Goal: Task Accomplishment & Management: Manage account settings

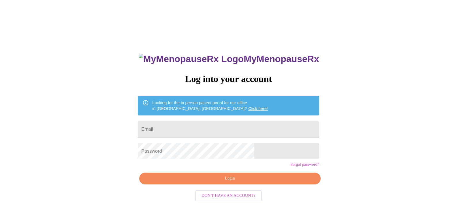
click at [220, 128] on input "Email" at bounding box center [228, 129] width 181 height 16
type input "[EMAIL_ADDRESS][DOMAIN_NAME]"
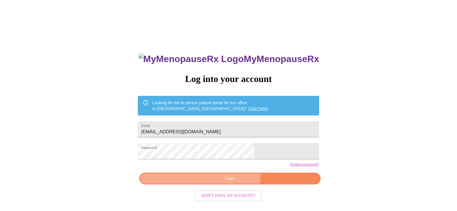
click at [232, 184] on button "Login" at bounding box center [229, 178] width 181 height 12
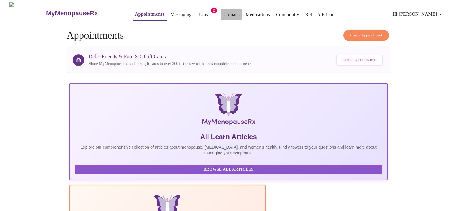
click at [223, 14] on link "Uploads" at bounding box center [231, 15] width 16 height 8
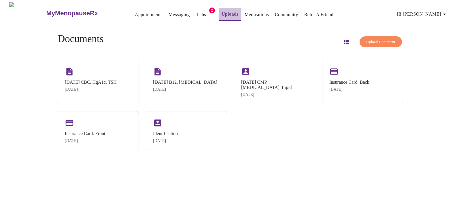
click at [221, 14] on link "Uploads" at bounding box center [229, 14] width 17 height 8
click at [369, 39] on span "Upload Document" at bounding box center [380, 42] width 29 height 7
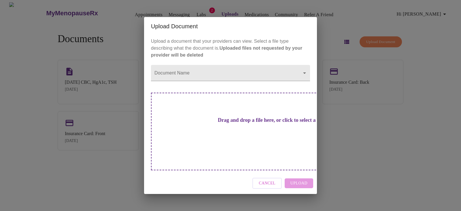
click at [245, 123] on h3 "Drag and drop a file here, or click to select a file" at bounding box center [270, 120] width 159 height 6
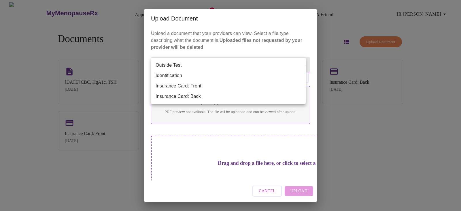
click at [300, 65] on body "MyMenopauseRx Appointments Messaging Labs 2 Uploads Medications Community Refer…" at bounding box center [230, 107] width 456 height 211
click at [300, 65] on li "Outside Test" at bounding box center [228, 65] width 155 height 10
type input "Outside Test"
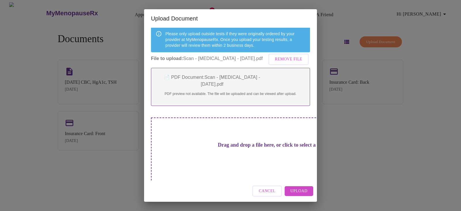
scroll to position [49, 0]
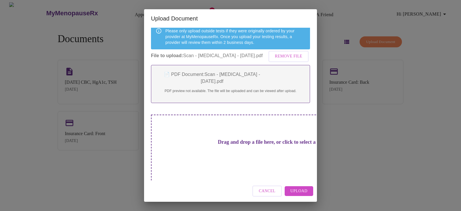
click at [216, 145] on h3 "Drag and drop a file here, or click to select a file" at bounding box center [270, 142] width 159 height 6
click at [298, 190] on span "Upload" at bounding box center [298, 190] width 17 height 7
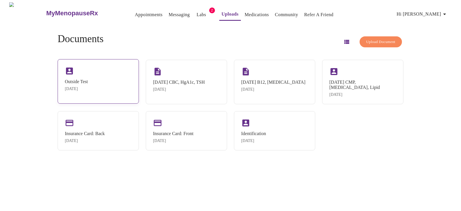
click at [88, 80] on div "Outside Test" at bounding box center [76, 81] width 23 height 5
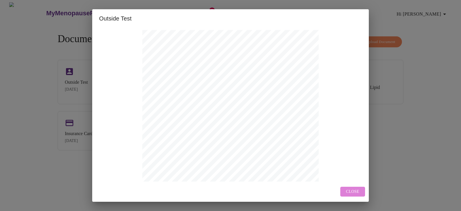
click at [352, 192] on span "Close" at bounding box center [352, 191] width 13 height 7
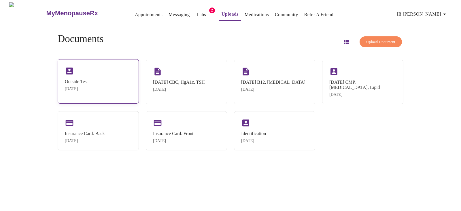
click at [117, 86] on div "Outside Test Oct 3, 2025" at bounding box center [98, 81] width 81 height 44
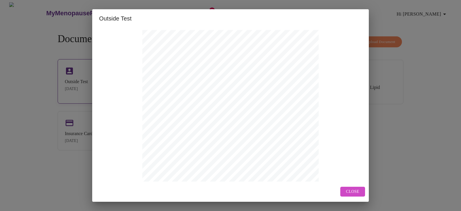
click at [117, 86] on div "TO: Mitchell, Tina 000820644 Female, 53 yrs, 3/18/1972 27w320 Victoria Ln Winfi…" at bounding box center [230, 155] width 263 height 250
click at [354, 192] on span "Close" at bounding box center [352, 191] width 13 height 7
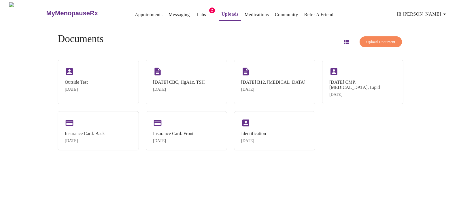
click at [344, 41] on icon "button" at bounding box center [346, 42] width 5 height 4
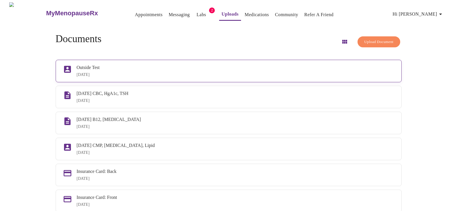
click at [375, 73] on div "Oct 3, 2025" at bounding box center [235, 74] width 317 height 5
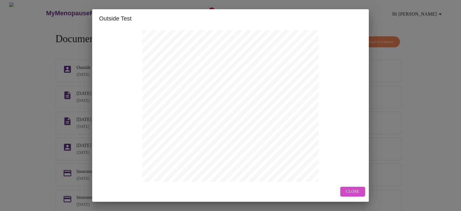
click at [348, 191] on span "Close" at bounding box center [352, 191] width 13 height 7
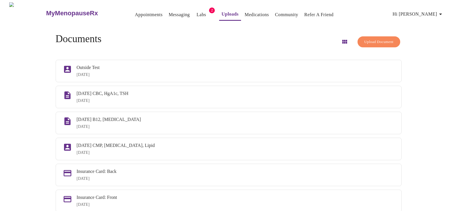
click at [364, 39] on span "Upload Document" at bounding box center [378, 42] width 29 height 7
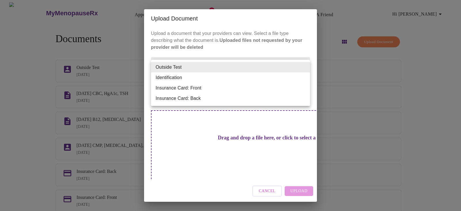
click at [304, 68] on body "MyMenopauseRx Appointments Messaging Labs 2 Uploads Medications Community Refer…" at bounding box center [230, 124] width 456 height 245
click at [304, 68] on li "Outside Test" at bounding box center [230, 67] width 159 height 10
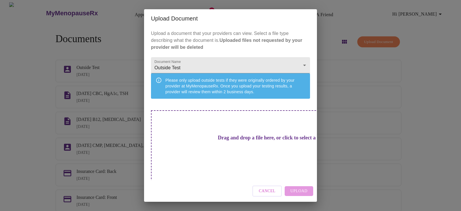
click at [231, 151] on div "Drag and drop a file here, or click to select a file" at bounding box center [271, 148] width 240 height 77
click at [107, 62] on div "Upload Document Upload a document that your providers can view. Select a file t…" at bounding box center [230, 105] width 461 height 211
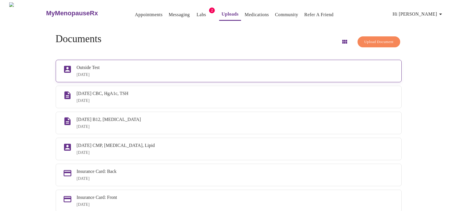
click at [170, 70] on div "Outside Test Oct 3, 2025" at bounding box center [235, 71] width 317 height 12
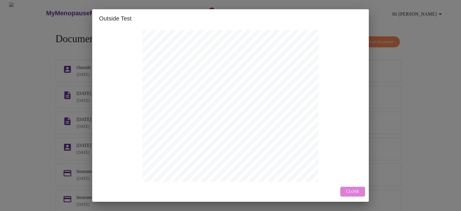
click at [353, 191] on span "Close" at bounding box center [352, 191] width 13 height 7
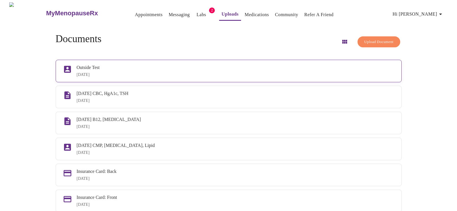
click at [126, 69] on div "Outside Test" at bounding box center [235, 67] width 317 height 5
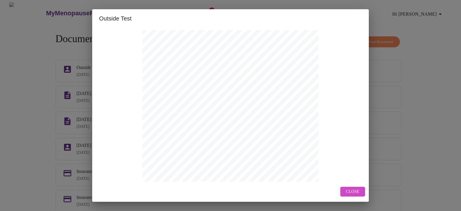
click at [350, 191] on span "Close" at bounding box center [352, 191] width 13 height 7
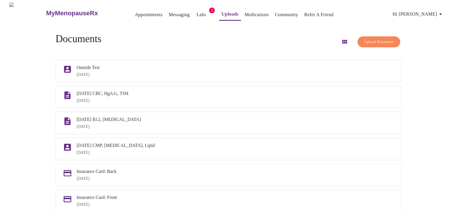
click at [369, 44] on button "Upload Document" at bounding box center [378, 41] width 42 height 11
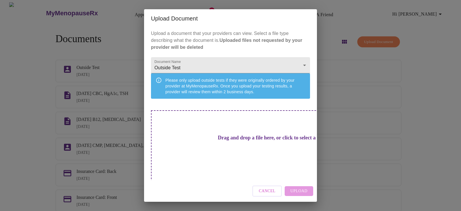
click at [239, 141] on h3 "Drag and drop a file here, or click to select a file" at bounding box center [270, 138] width 159 height 6
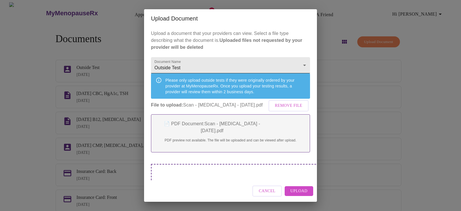
click at [190, 66] on body "MyMenopauseRx Appointments Messaging Labs 2 Uploads Medications Community Refer…" at bounding box center [230, 124] width 456 height 245
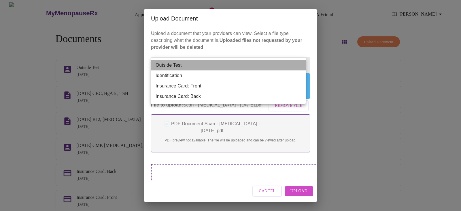
click at [175, 66] on li "Outside Test" at bounding box center [228, 65] width 155 height 10
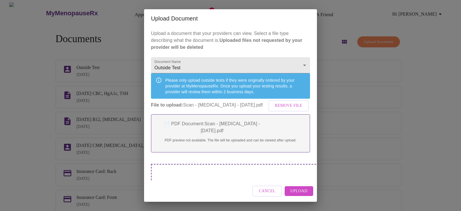
click at [256, 143] on p "PDF preview not available. The file will be uploaded and can be viewed after up…" at bounding box center [230, 139] width 147 height 5
click at [252, 181] on div "Cancel Upload" at bounding box center [230, 191] width 173 height 22
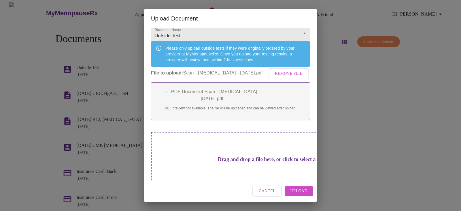
scroll to position [49, 0]
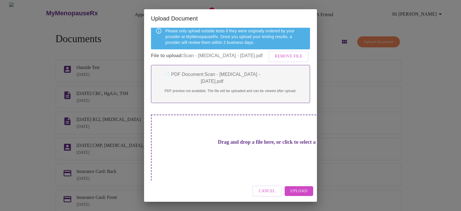
click at [299, 191] on span "Upload" at bounding box center [298, 190] width 17 height 7
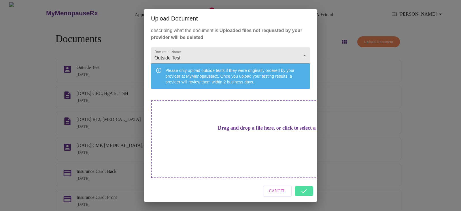
scroll to position [0, 0]
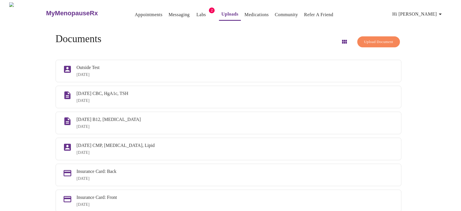
click at [230, 141] on h3 "Drag and drop a file here, or click to select a file" at bounding box center [270, 138] width 159 height 6
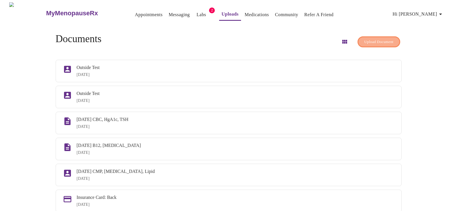
click at [367, 39] on span "Upload Document" at bounding box center [378, 42] width 29 height 7
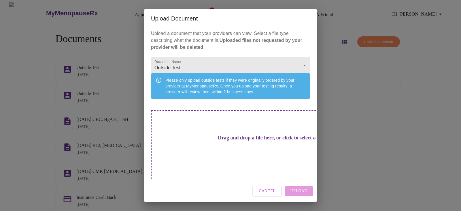
click at [246, 141] on h3 "Drag and drop a file here, or click to select a file" at bounding box center [270, 138] width 159 height 6
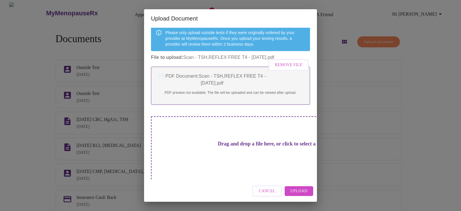
scroll to position [49, 0]
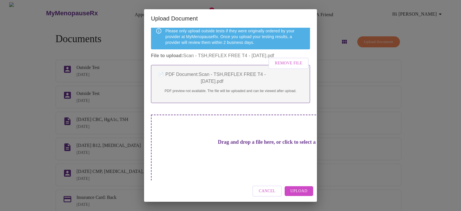
click at [236, 145] on h3 "Drag and drop a file here, or click to select a file" at bounding box center [270, 142] width 159 height 6
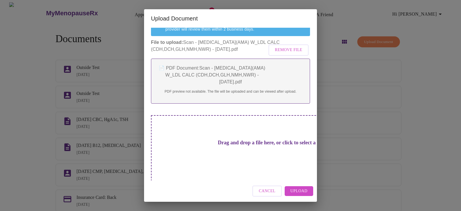
scroll to position [63, 0]
click at [295, 191] on span "Upload" at bounding box center [298, 190] width 17 height 7
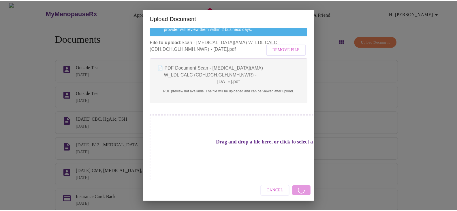
scroll to position [0, 0]
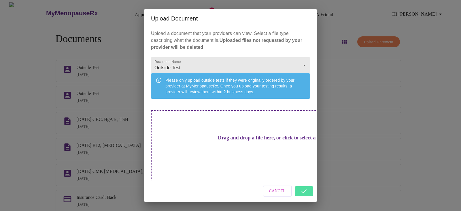
click at [235, 141] on h3 "Drag and drop a file here, or click to select a file" at bounding box center [270, 138] width 159 height 6
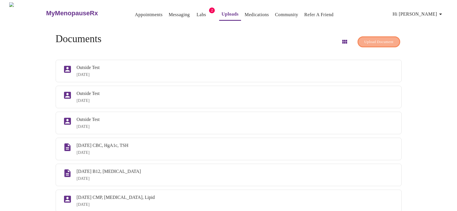
click at [377, 40] on span "Upload Document" at bounding box center [378, 42] width 29 height 7
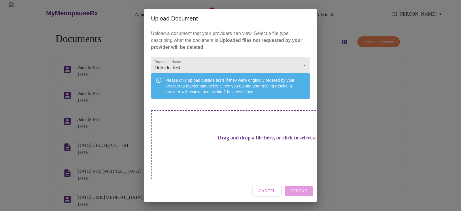
click at [238, 150] on div "Drag and drop a file here, or click to select a file" at bounding box center [271, 148] width 240 height 77
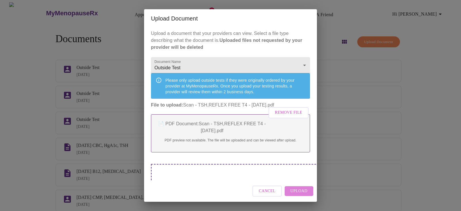
click at [293, 191] on span "Upload" at bounding box center [298, 190] width 17 height 7
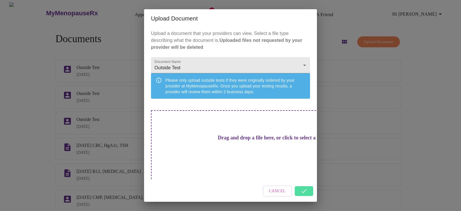
click at [305, 187] on div "Cancel" at bounding box center [230, 191] width 173 height 22
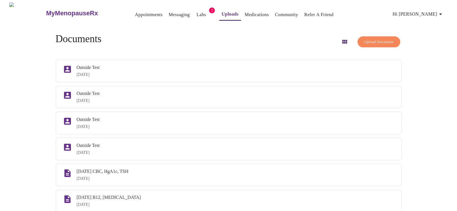
click at [364, 39] on span "Upload Document" at bounding box center [378, 42] width 29 height 7
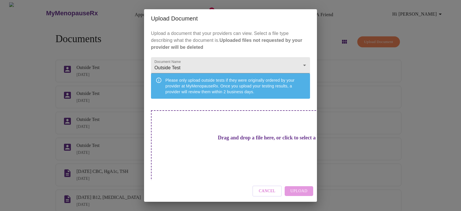
click at [235, 141] on h3 "Drag and drop a file here, or click to select a file" at bounding box center [270, 138] width 159 height 6
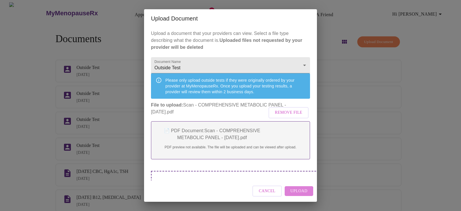
click at [296, 191] on span "Upload" at bounding box center [298, 190] width 17 height 7
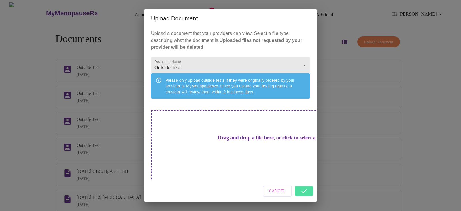
click at [305, 186] on div "Cancel" at bounding box center [230, 191] width 173 height 22
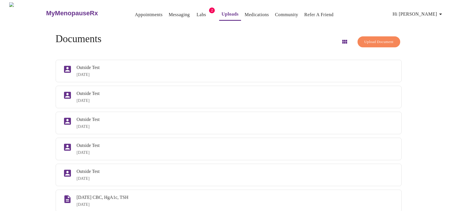
click at [364, 40] on span "Upload Document" at bounding box center [378, 42] width 29 height 7
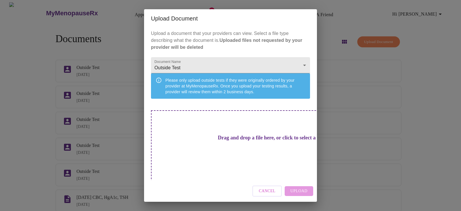
click at [243, 152] on div "Drag and drop a file here, or click to select a file" at bounding box center [271, 148] width 240 height 77
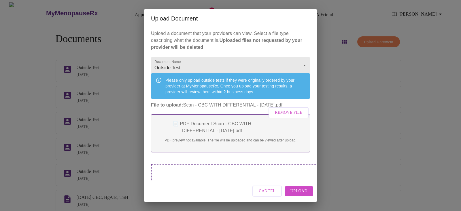
click at [298, 191] on span "Upload" at bounding box center [298, 190] width 17 height 7
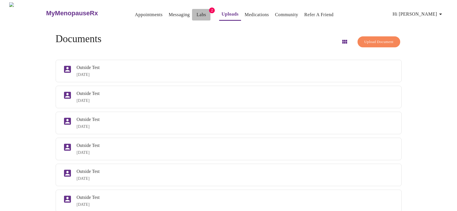
click at [196, 11] on link "Labs" at bounding box center [201, 15] width 10 height 8
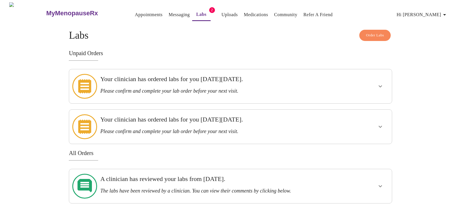
click at [378, 84] on icon "show more" at bounding box center [380, 86] width 7 height 7
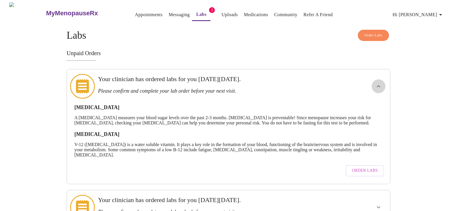
click at [378, 84] on icon "show more" at bounding box center [378, 86] width 7 height 7
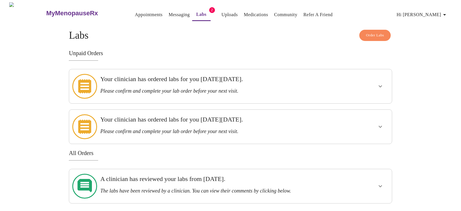
click at [379, 126] on icon "show more" at bounding box center [379, 127] width 3 height 2
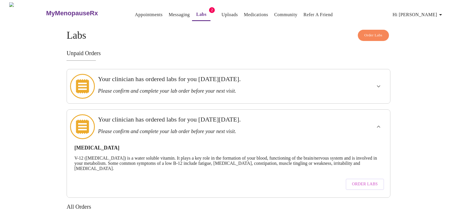
click at [379, 125] on icon "show more" at bounding box center [377, 126] width 3 height 2
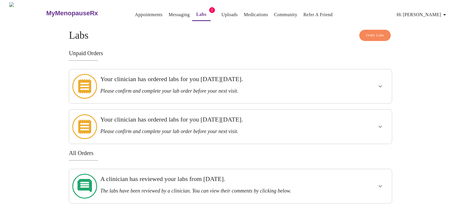
click at [380, 182] on icon "show more" at bounding box center [380, 185] width 7 height 7
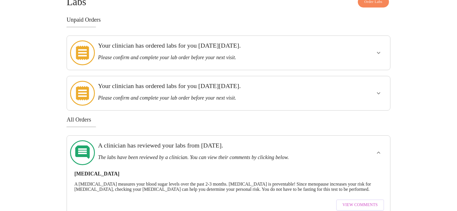
scroll to position [42, 0]
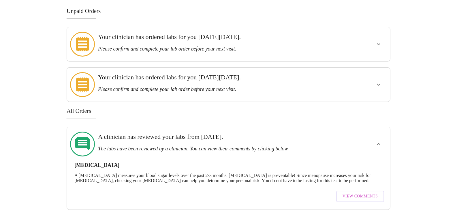
click at [366, 192] on span "View Comments" at bounding box center [359, 195] width 35 height 7
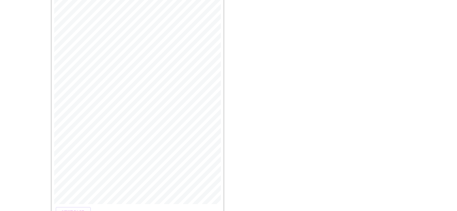
scroll to position [126, 0]
click at [67, 169] on span "Next Page" at bounding box center [73, 172] width 22 height 7
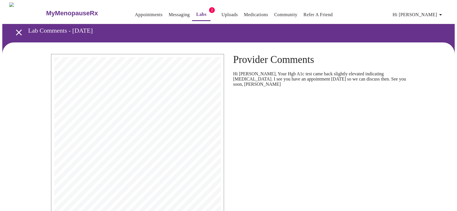
click at [16, 29] on icon "open drawer" at bounding box center [19, 32] width 6 height 6
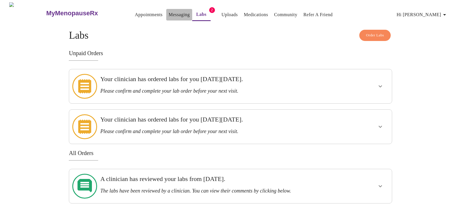
click at [168, 13] on link "Messaging" at bounding box center [178, 15] width 21 height 8
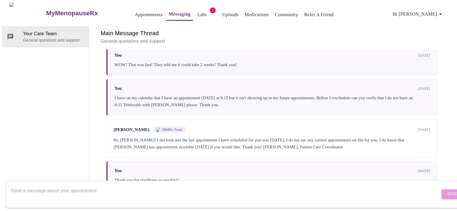
scroll to position [549, 0]
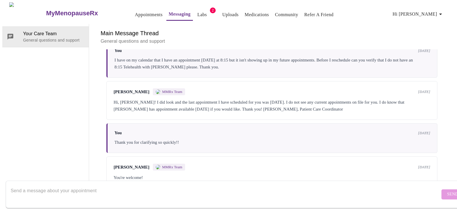
click at [38, 187] on textarea "Send a message about your appointment" at bounding box center [225, 194] width 429 height 18
click at [33, 30] on span "Your Care Team" at bounding box center [53, 33] width 61 height 7
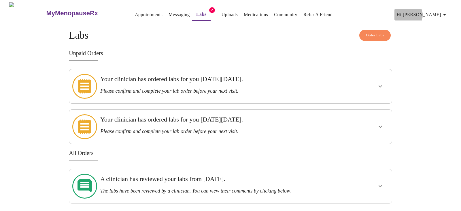
click at [437, 12] on span "Hi [PERSON_NAME]" at bounding box center [422, 15] width 51 height 8
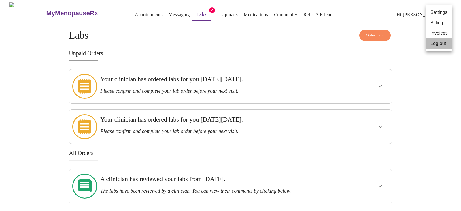
click at [438, 46] on li "Log out" at bounding box center [439, 43] width 26 height 10
